Goal: Information Seeking & Learning: Understand process/instructions

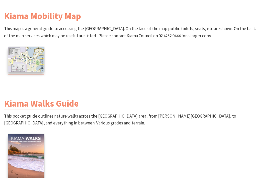
scroll to position [536, 0]
click at [25, 47] on img at bounding box center [26, 59] width 36 height 25
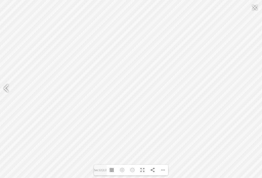
type input "Sec12"
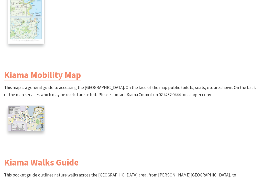
scroll to position [477, 0]
click at [32, 108] on img at bounding box center [26, 118] width 36 height 25
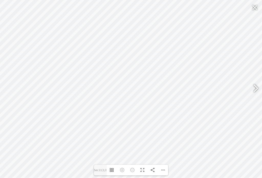
click at [122, 169] on div "Zoom In" at bounding box center [122, 170] width 10 height 11
type input "Sec12"
click at [257, 9] on div at bounding box center [255, 7] width 12 height 12
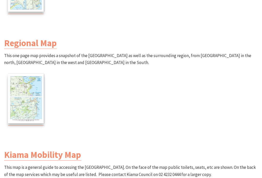
scroll to position [397, 0]
click at [26, 91] on img at bounding box center [26, 99] width 36 height 50
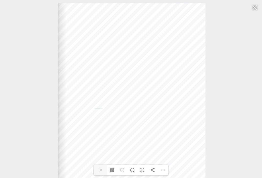
click at [133, 60] on div "Web: [DOMAIN_NAME] [DOMAIN_NAME]" at bounding box center [131, 105] width 147 height 204
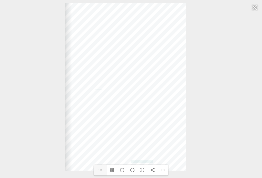
click at [256, 5] on div at bounding box center [255, 7] width 12 height 12
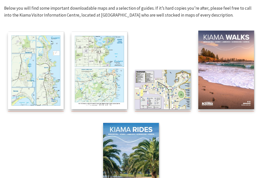
scroll to position [91, 0]
click at [169, 89] on img at bounding box center [163, 89] width 56 height 39
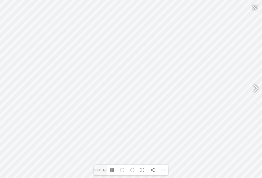
type input "Sec12"
click at [258, 7] on div at bounding box center [255, 7] width 12 height 12
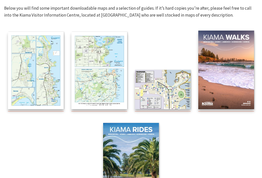
click at [160, 92] on img at bounding box center [163, 89] width 56 height 39
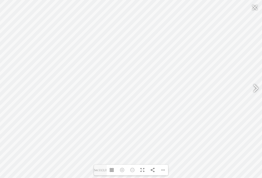
click at [111, 176] on div "Toggle Thumbnails" at bounding box center [112, 170] width 10 height 11
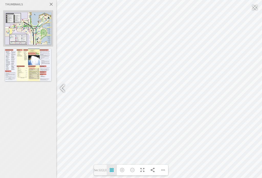
type input "Sec12"
